Goal: Check status: Check status

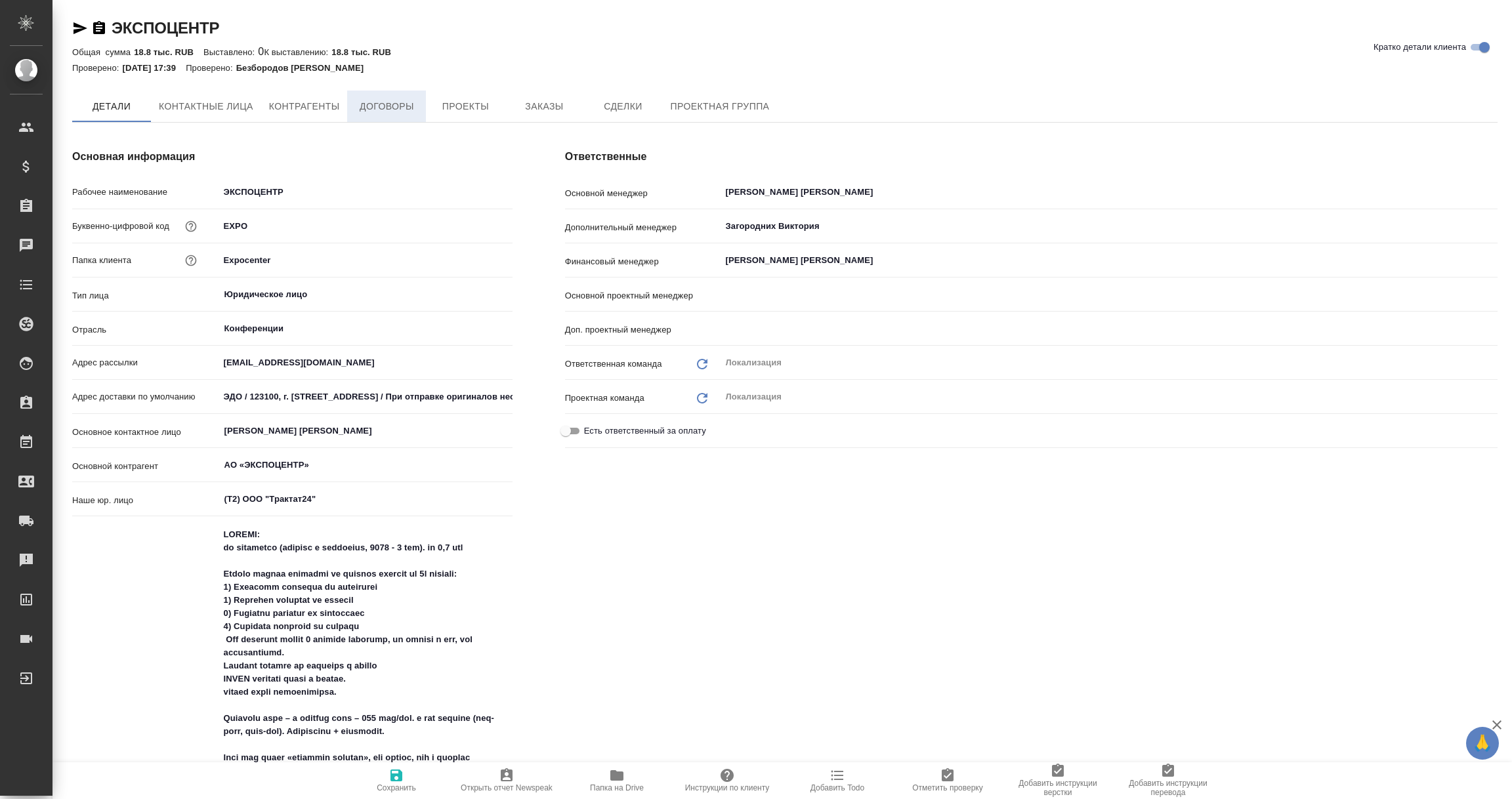
type input "[PERSON_NAME] [PERSON_NAME]"
type input "[PERSON_NAME]"
click at [381, 113] on span "Договоры" at bounding box center [387, 106] width 63 height 16
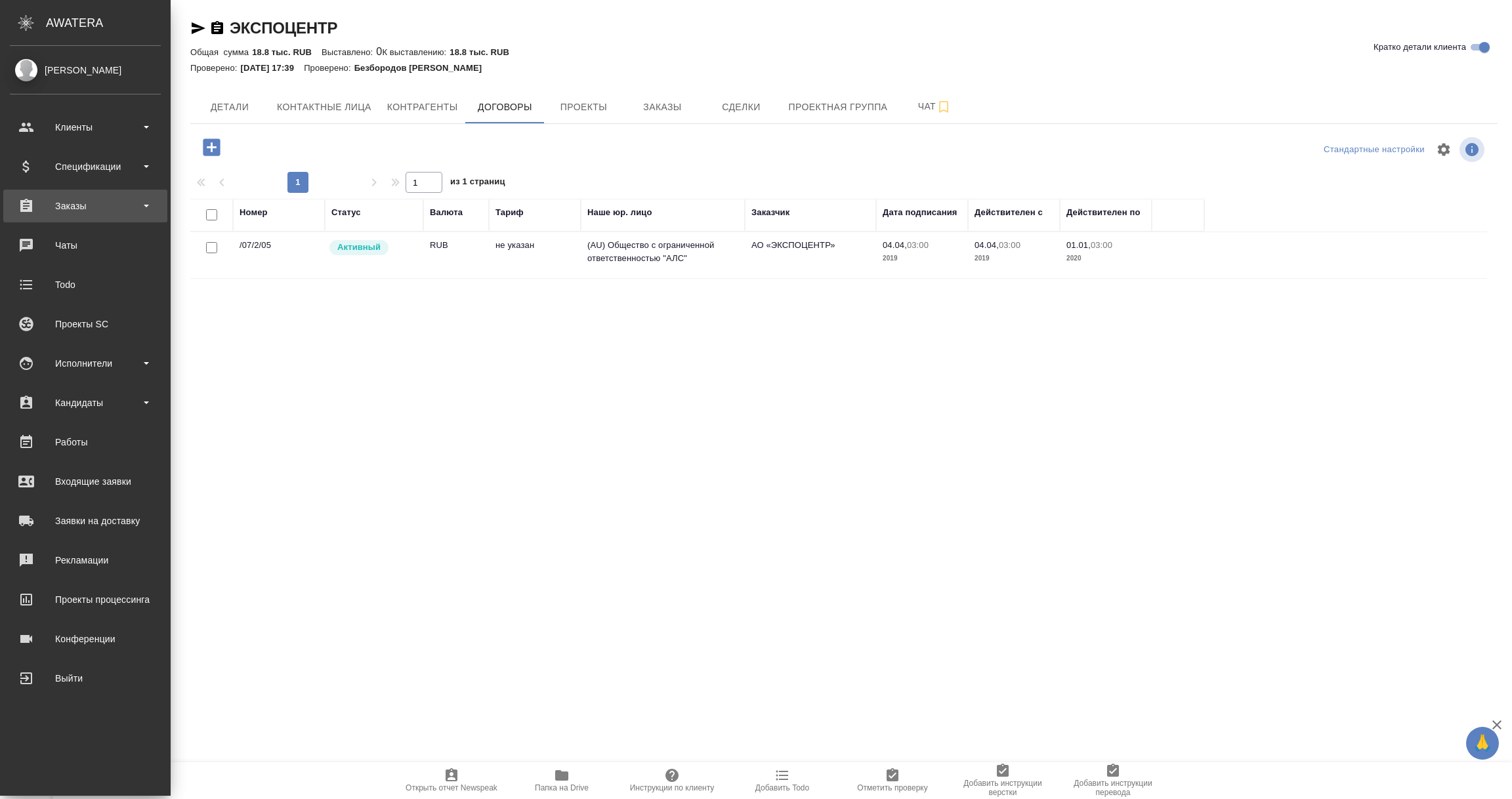
click at [69, 202] on div "Заказы" at bounding box center [85, 206] width 151 height 20
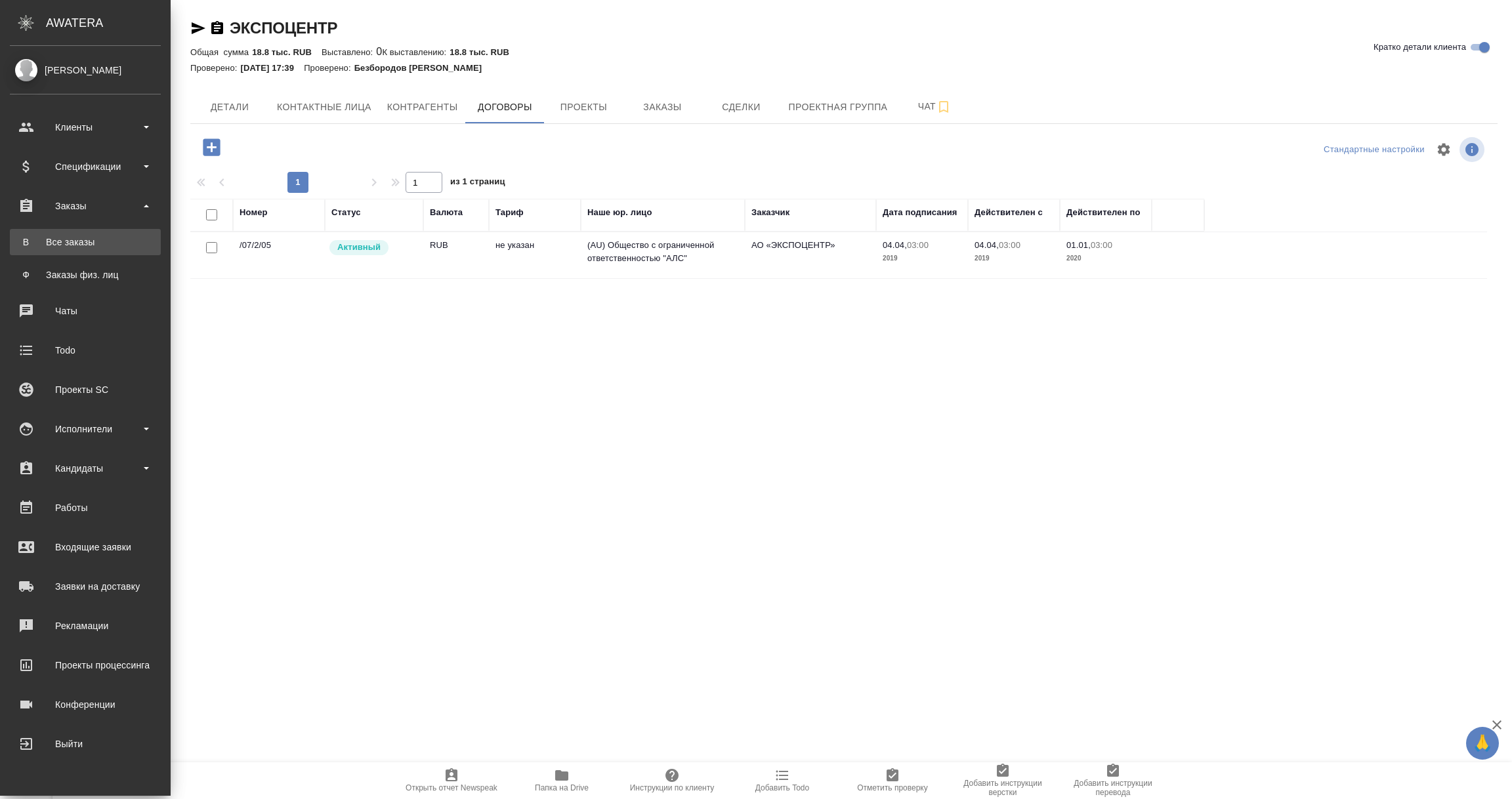
click at [84, 240] on div "Все заказы" at bounding box center [85, 241] width 138 height 13
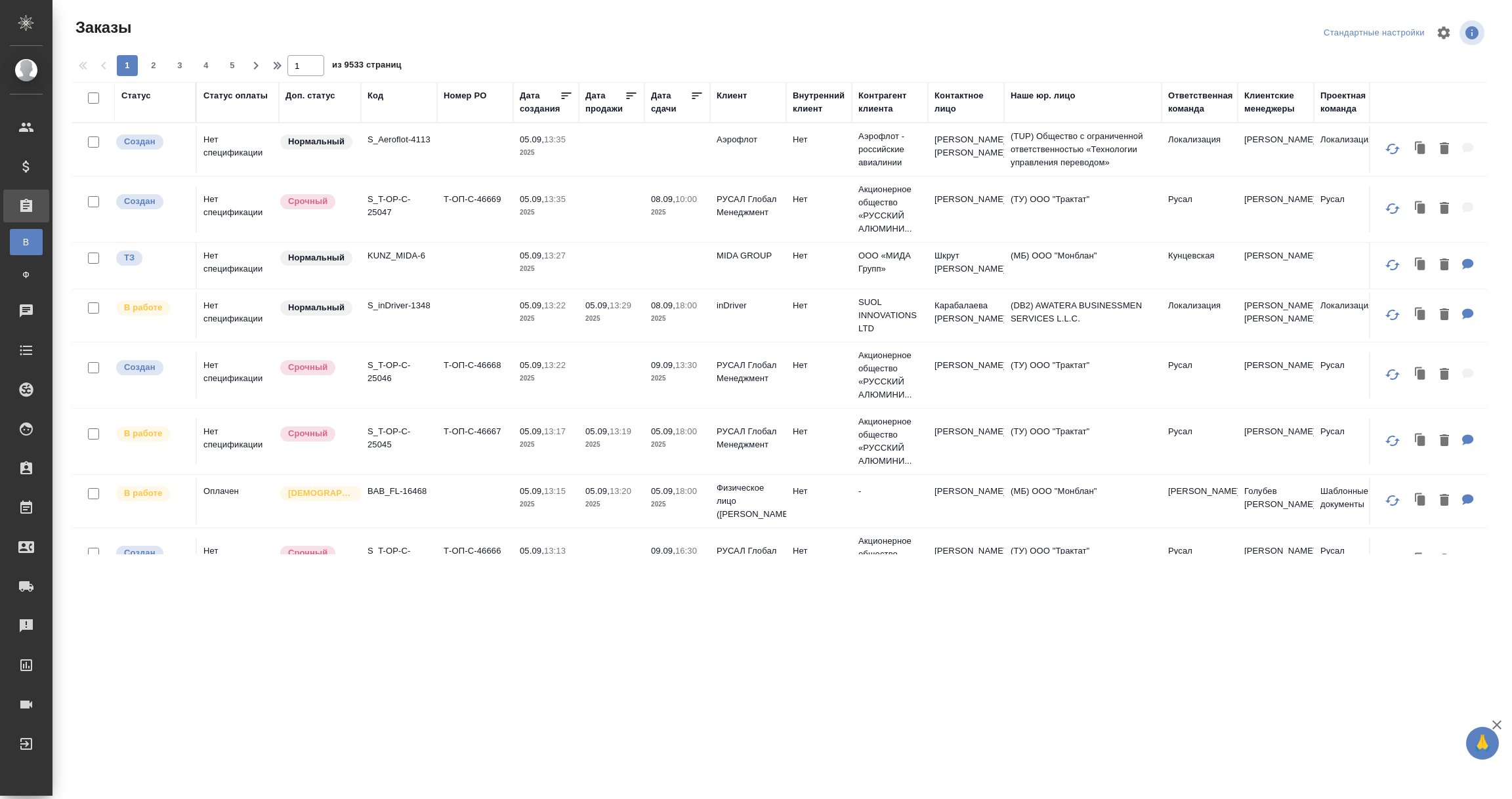
click at [237, 101] on div "Статус оплаты" at bounding box center [235, 95] width 64 height 13
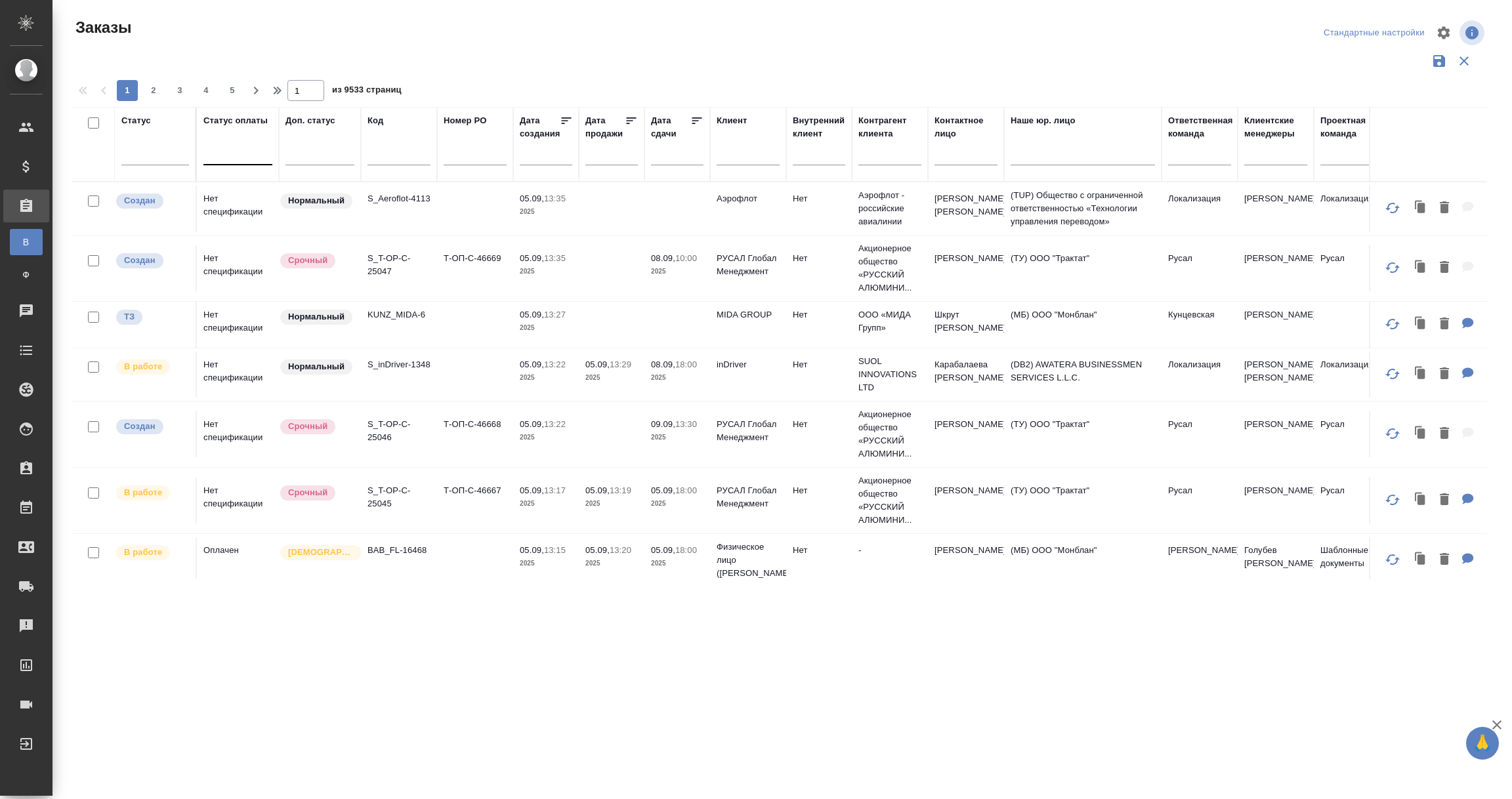
click at [224, 146] on div at bounding box center [237, 151] width 69 height 19
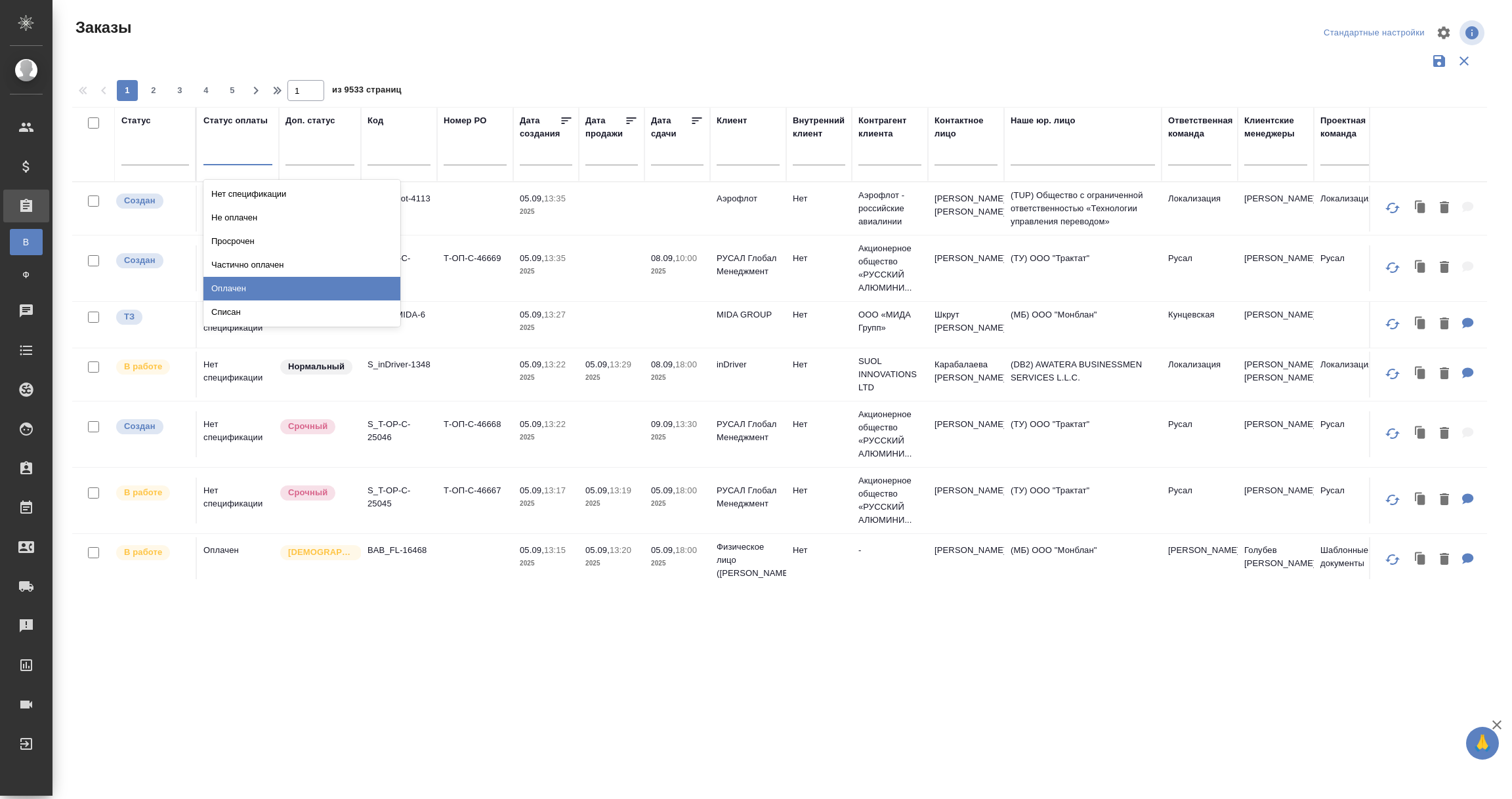
click at [229, 286] on div "Оплачен" at bounding box center [301, 289] width 197 height 24
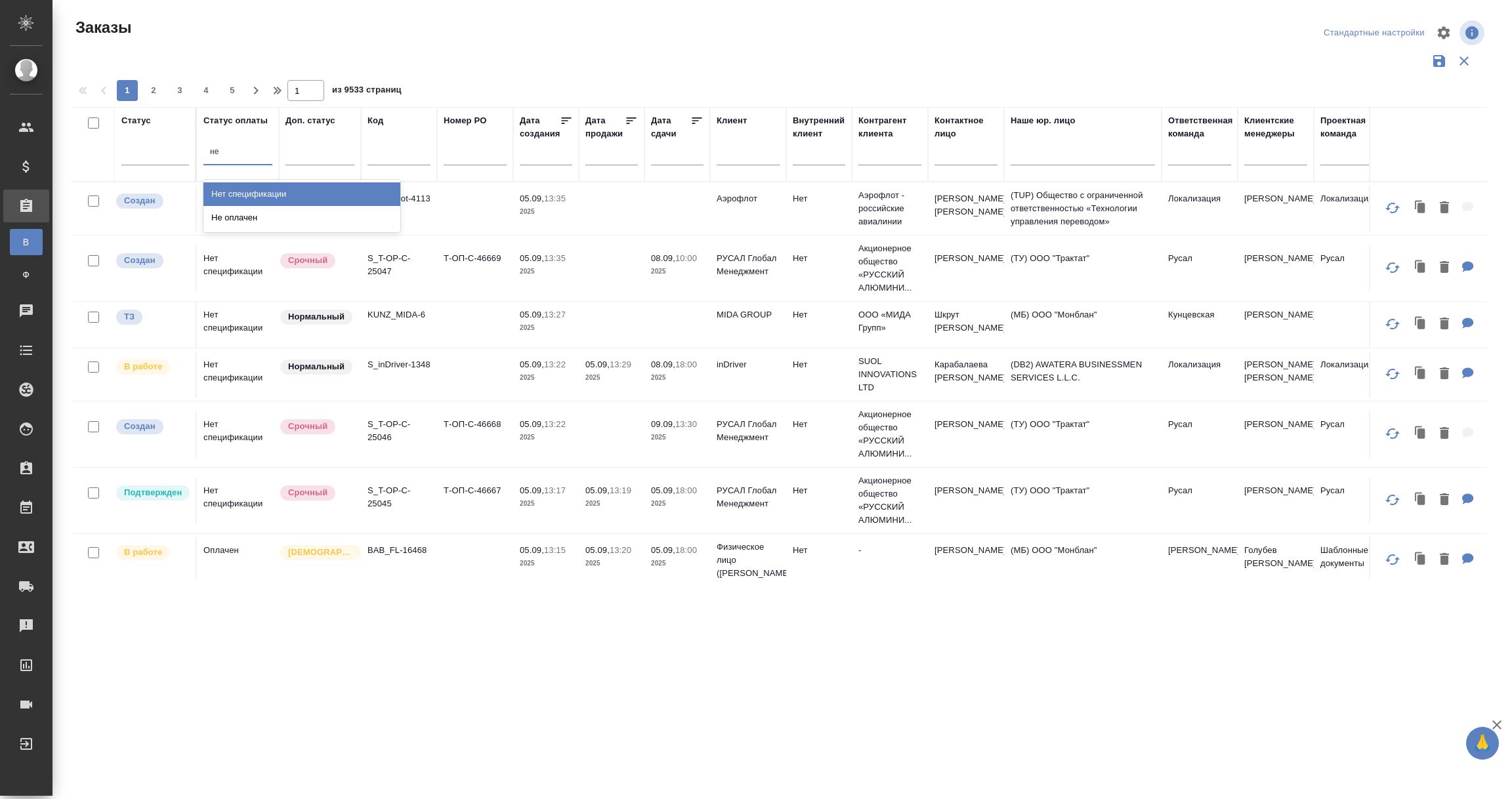
type input "нет"
click at [233, 193] on div "Нет спецификации" at bounding box center [301, 194] width 197 height 24
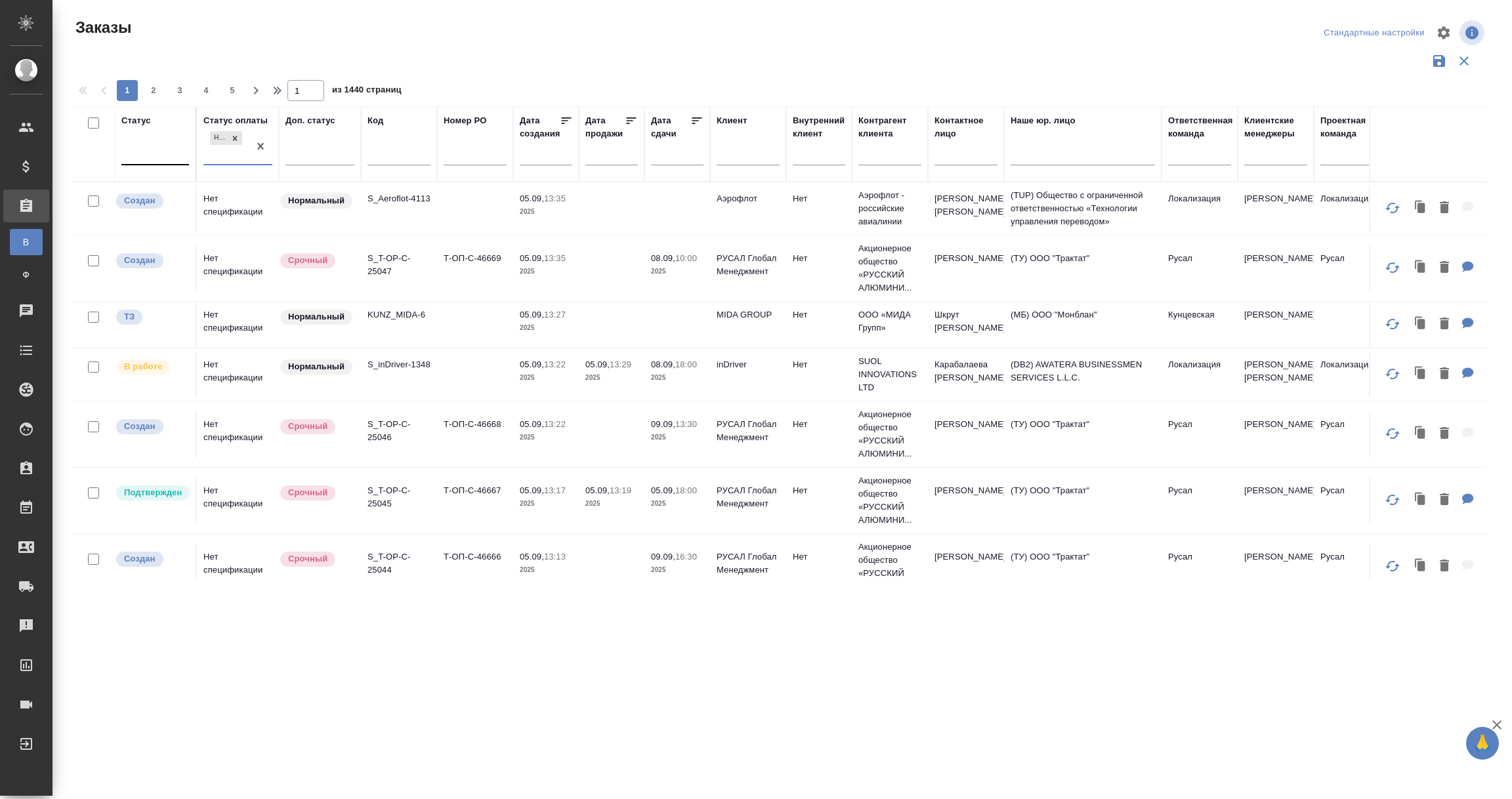
click at [156, 159] on div at bounding box center [155, 151] width 68 height 19
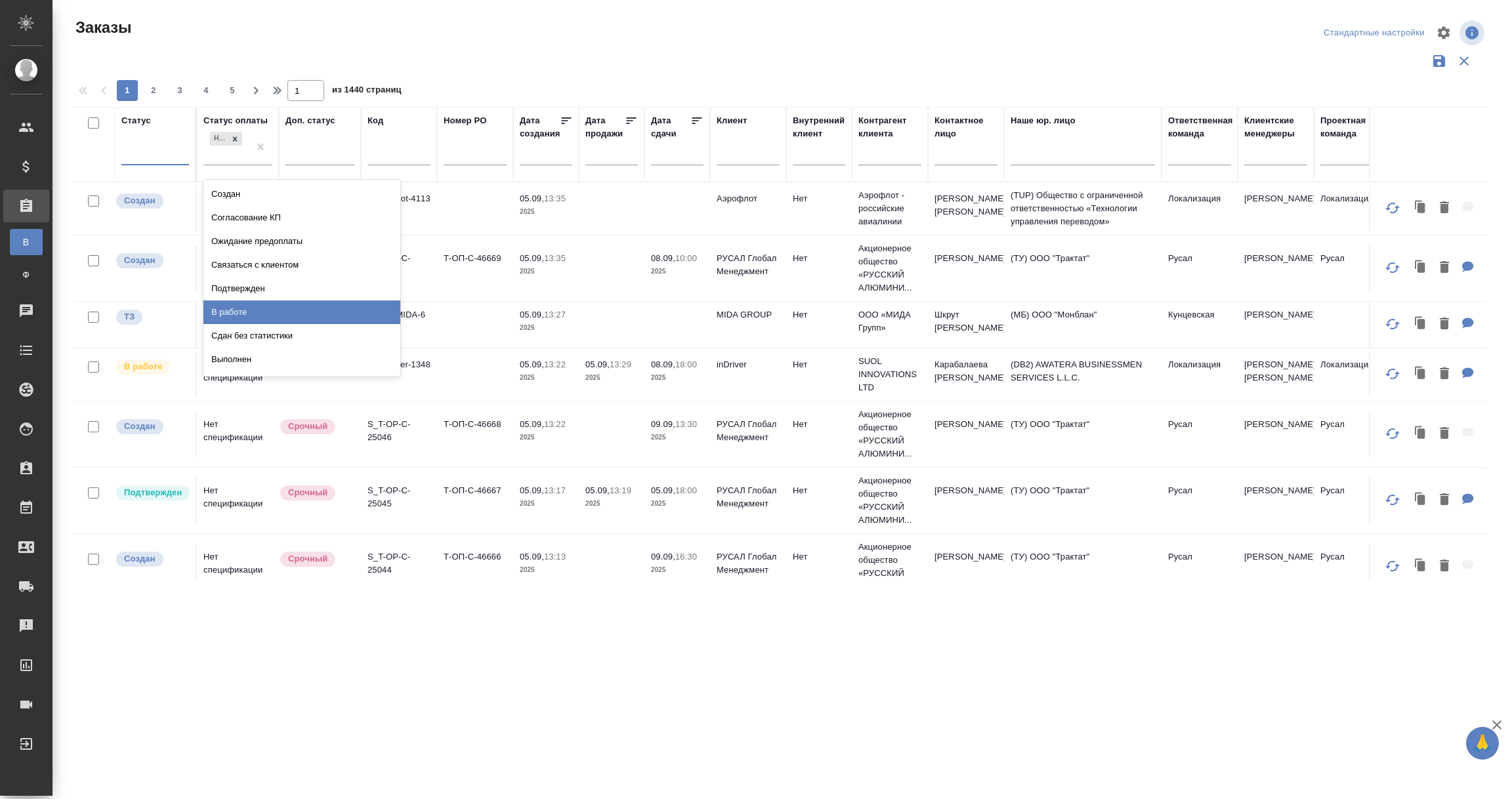
drag, startPoint x: 257, startPoint y: 320, endPoint x: 156, endPoint y: 198, distance: 158.4
click at [257, 318] on div "В работе" at bounding box center [301, 312] width 197 height 24
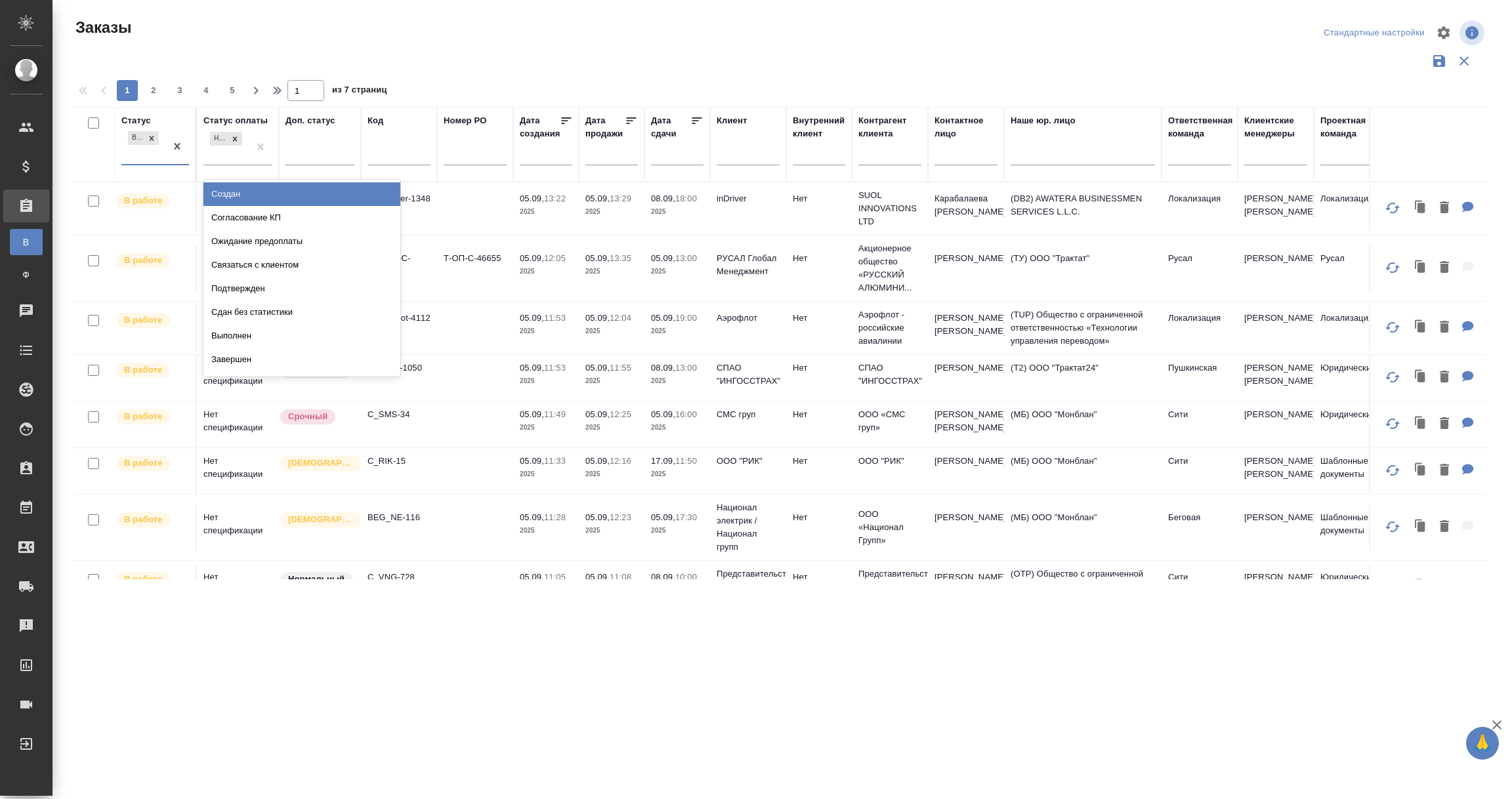
click at [145, 160] on div "В работе" at bounding box center [143, 146] width 44 height 36
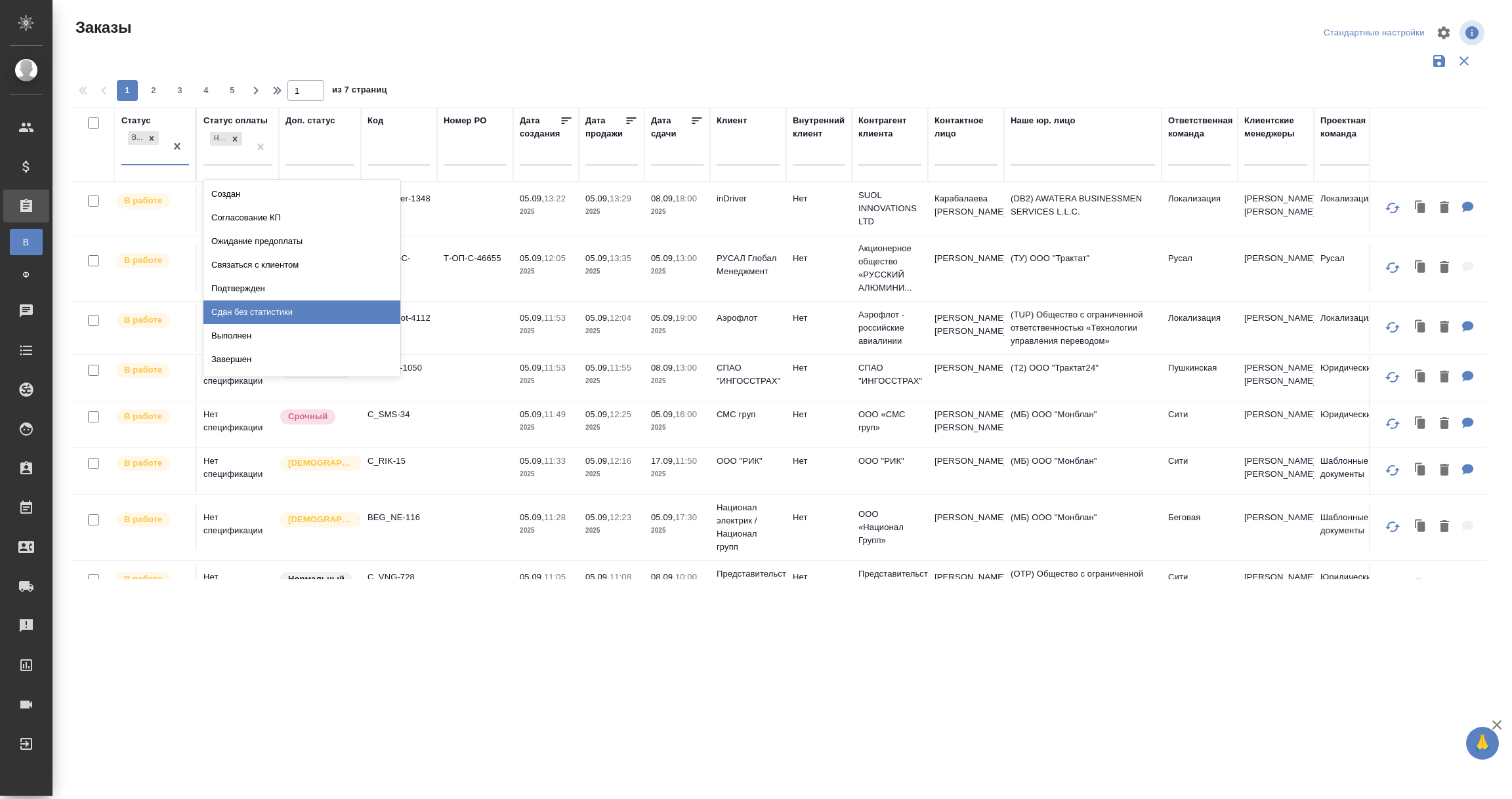
click at [245, 314] on div "Сдан без статистики" at bounding box center [301, 312] width 197 height 24
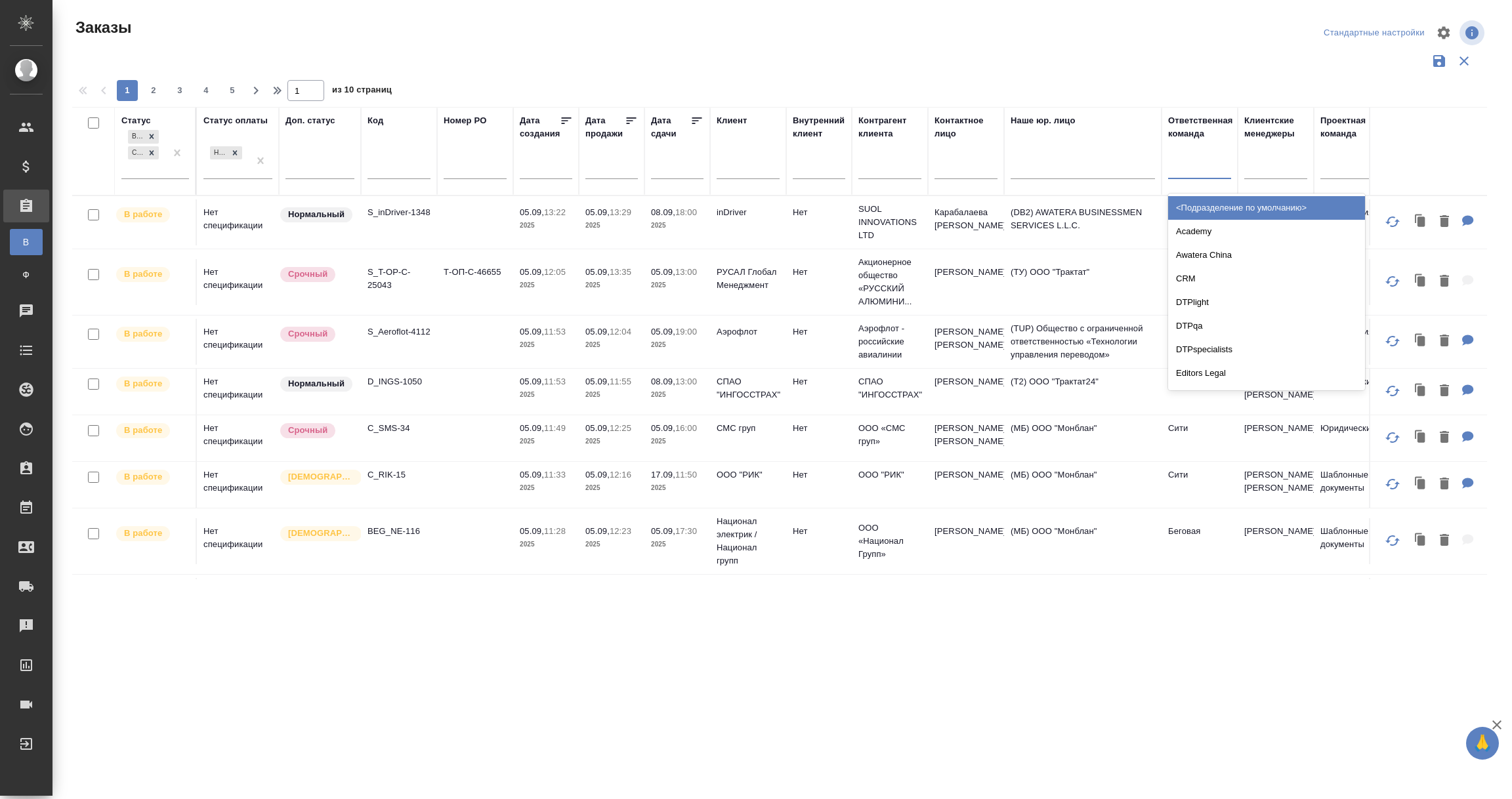
click at [1188, 167] on div at bounding box center [1199, 166] width 63 height 19
type input "лока"
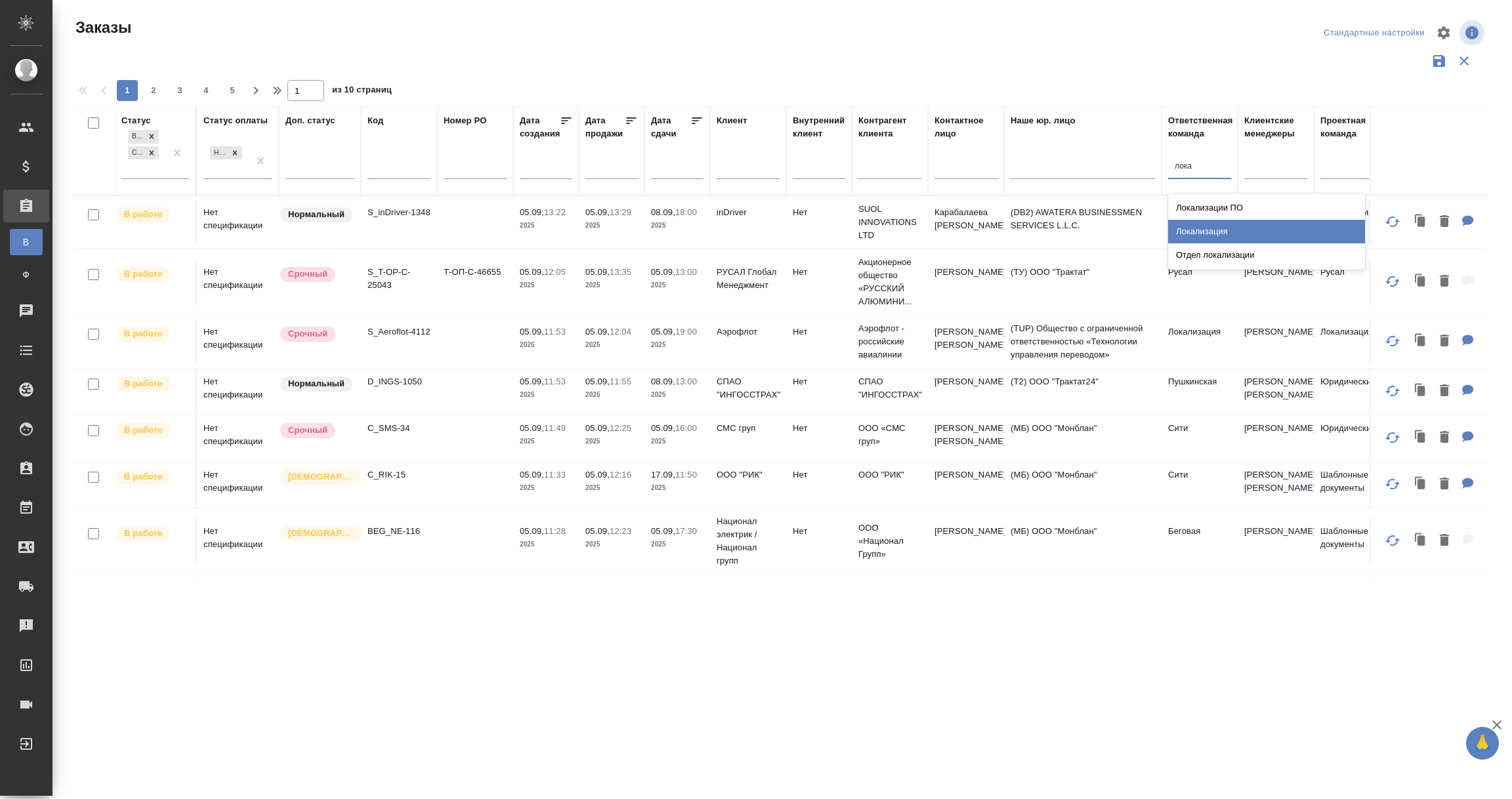
click at [1197, 221] on div "Локализация" at bounding box center [1266, 232] width 197 height 24
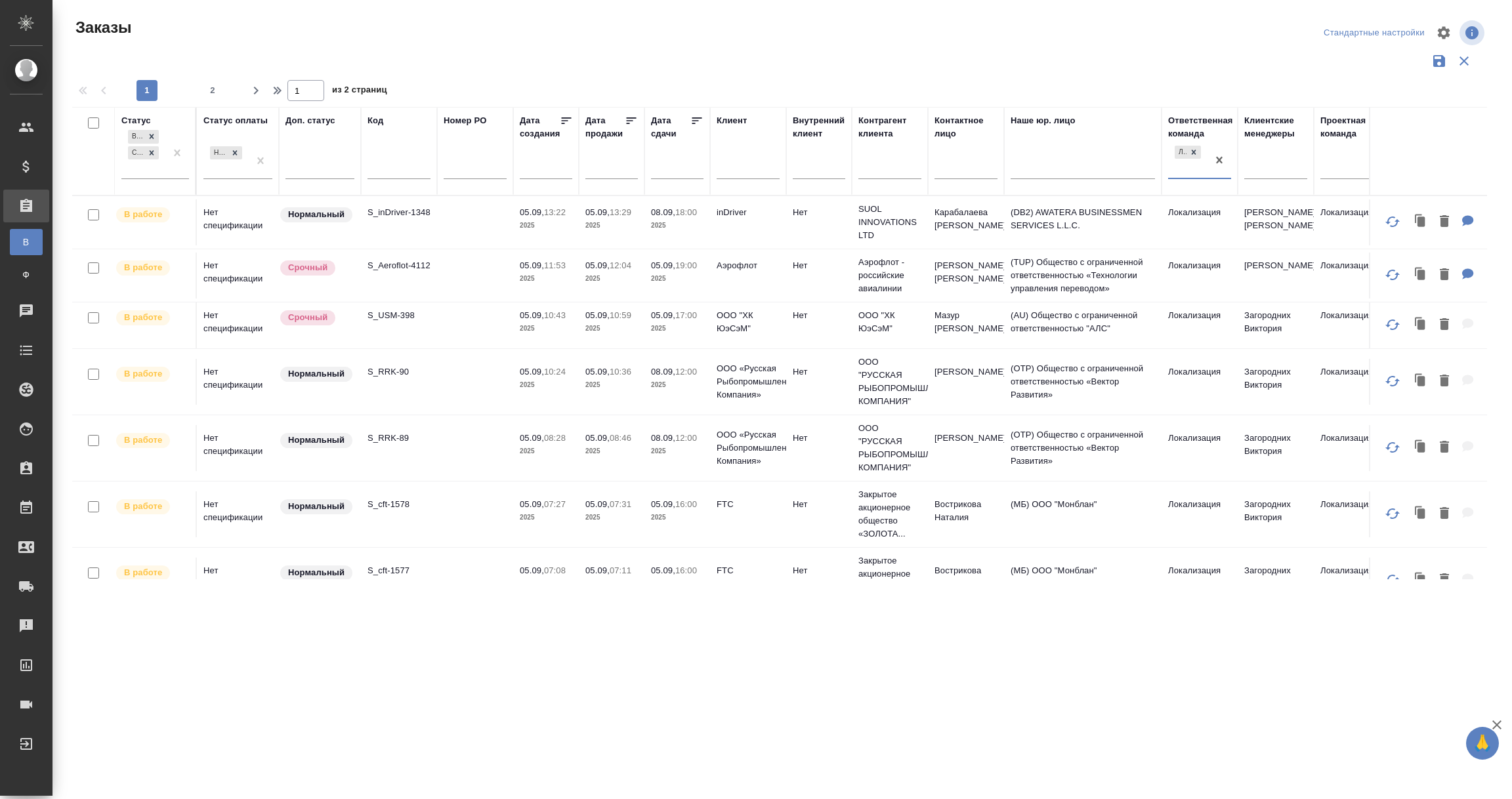
click at [671, 168] on input "text" at bounding box center [682, 168] width 45 height 19
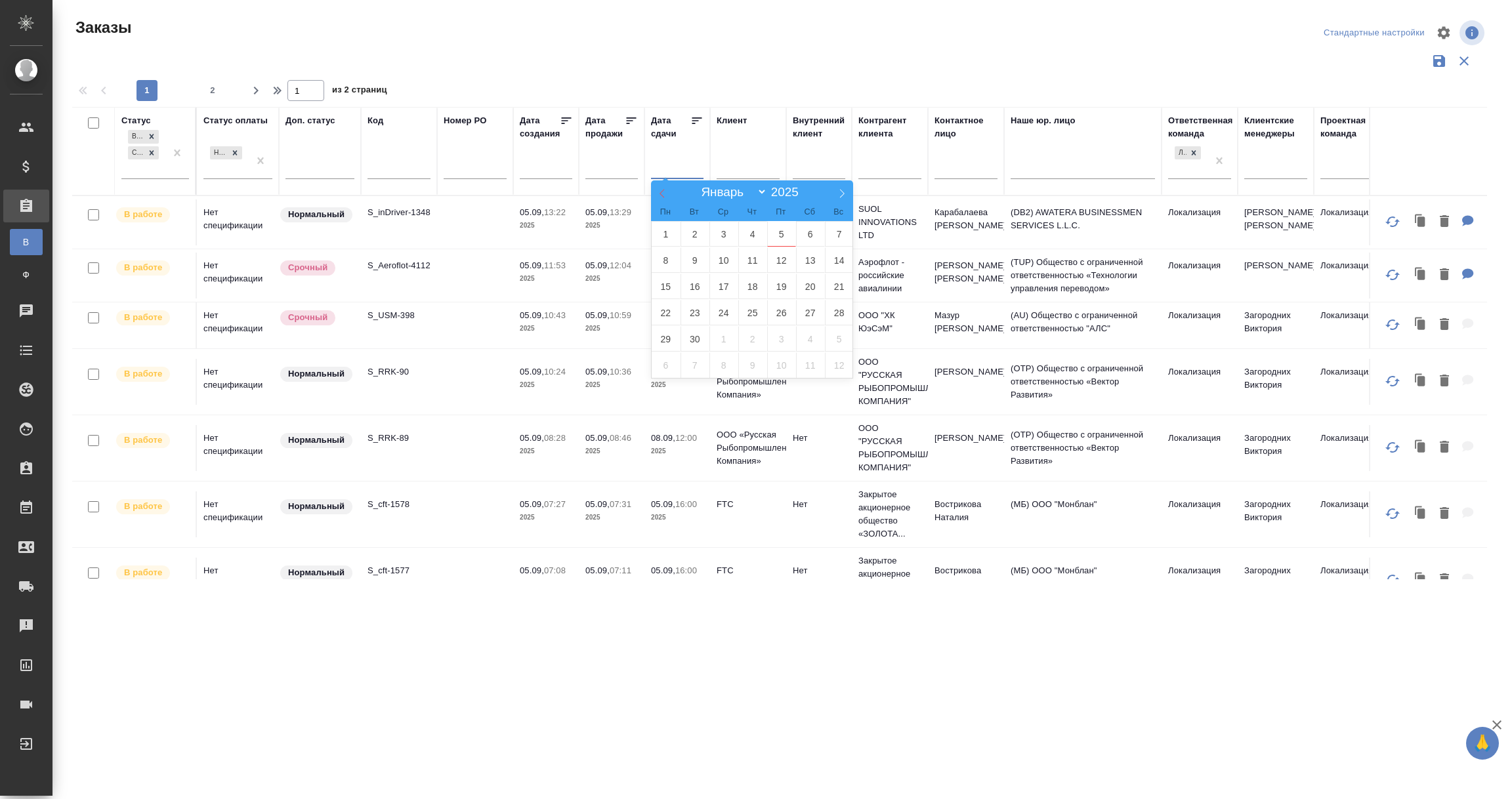
click at [659, 195] on icon at bounding box center [662, 193] width 9 height 9
select select "7"
click at [786, 238] on span "1" at bounding box center [781, 233] width 29 height 26
type div "[DATE]T21:00:00.000Z"
click at [841, 192] on icon at bounding box center [842, 193] width 9 height 9
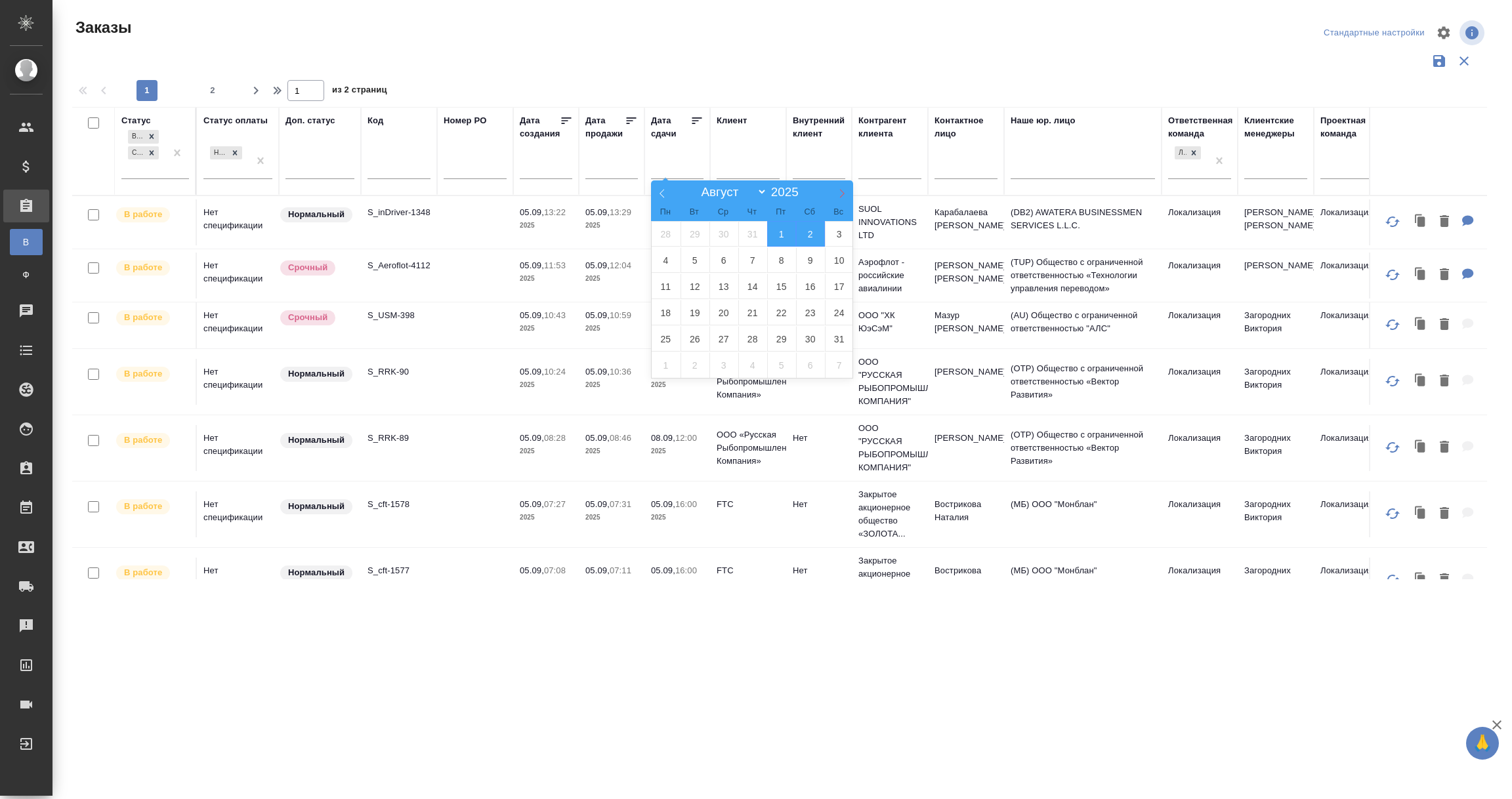
select select "8"
click at [779, 235] on span "5" at bounding box center [781, 233] width 29 height 26
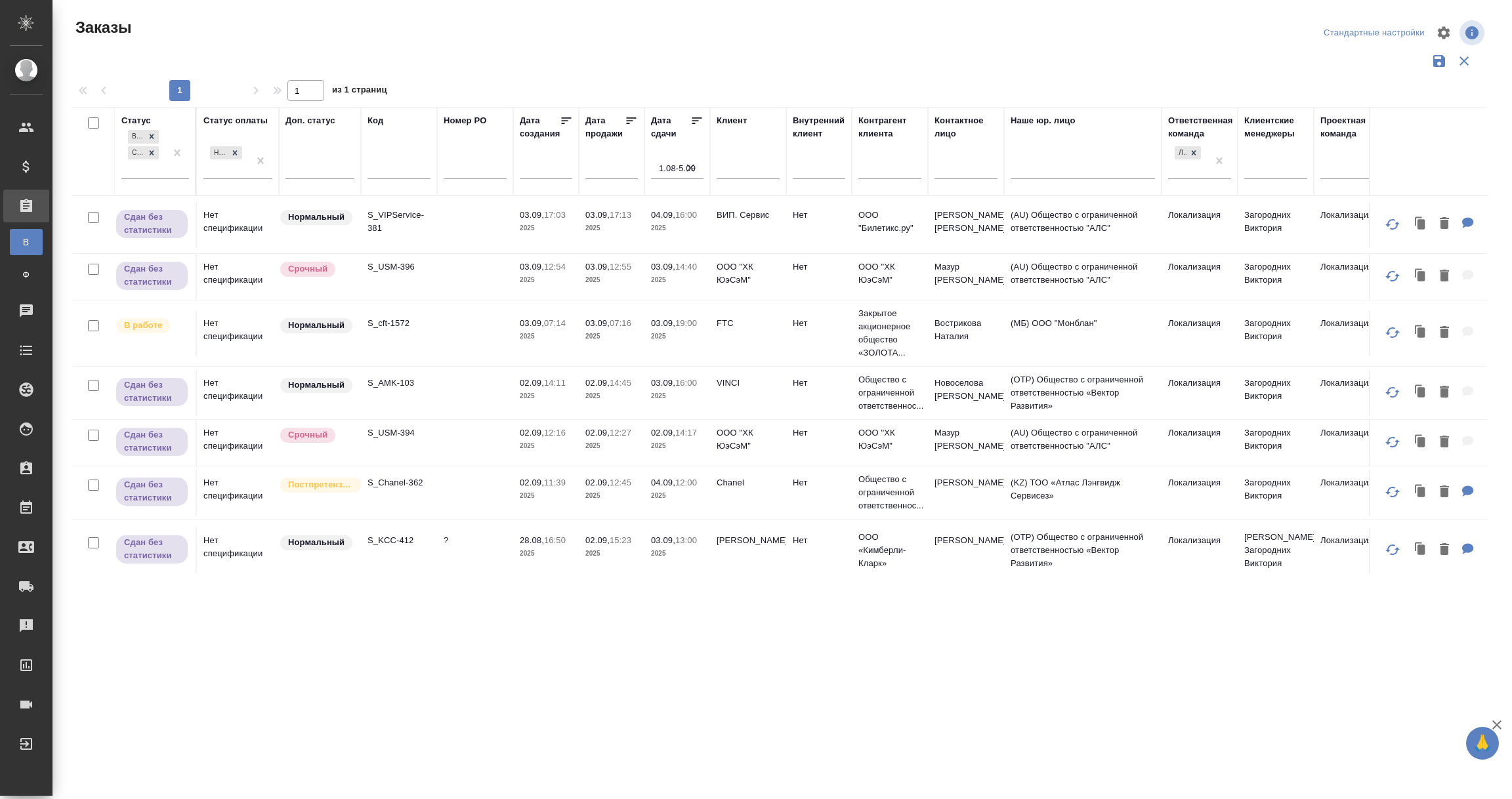
click at [432, 392] on td "S_AMK-103" at bounding box center [398, 393] width 76 height 46
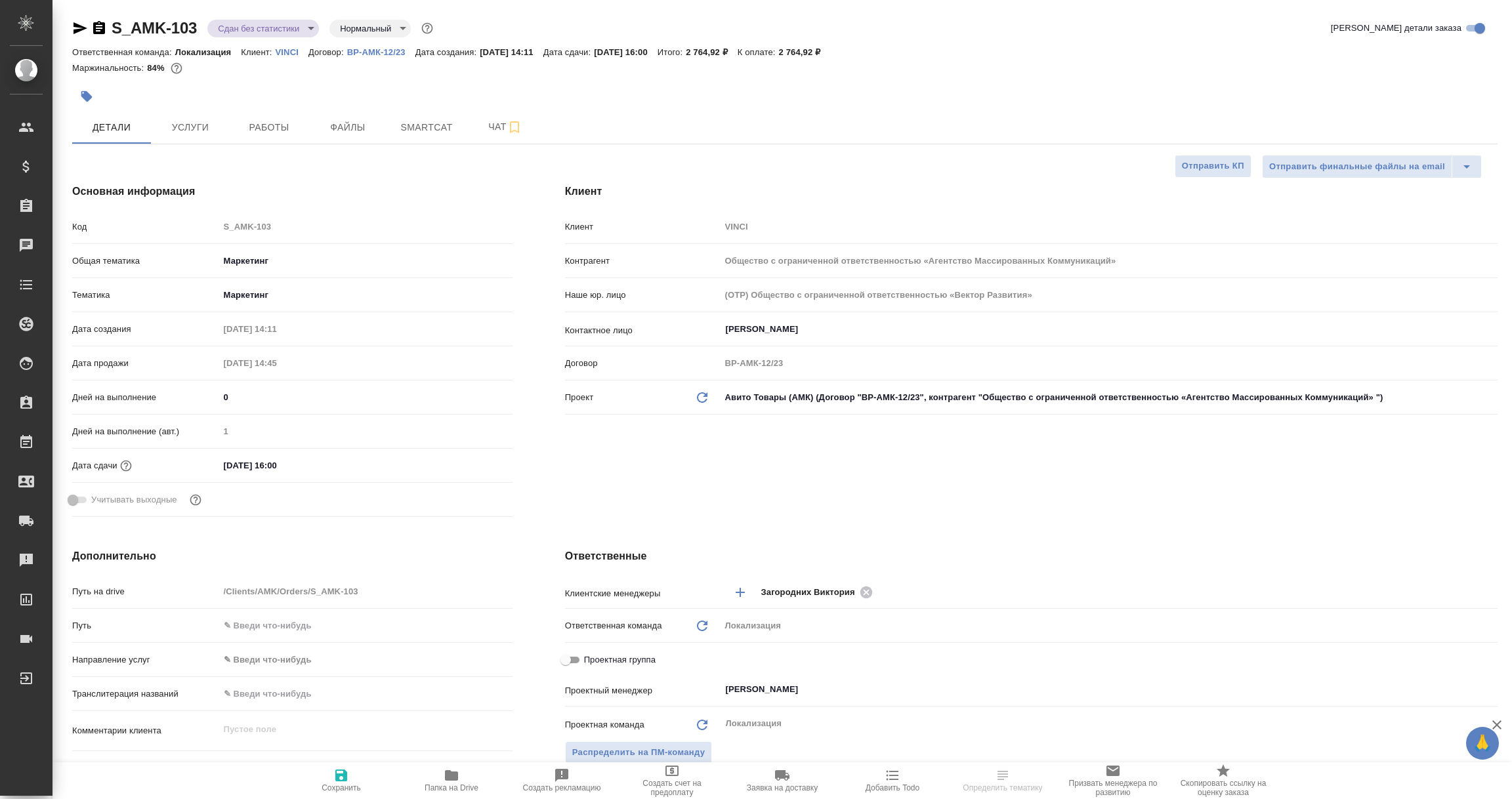
select select "RU"
